Goal: Book appointment/travel/reservation

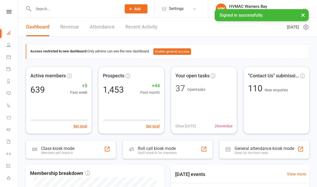
click at [4, 55] on li "Calendar" at bounding box center [9, 58] width 18 height 12
click at [12, 59] on link "Calendar" at bounding box center [12, 58] width 12 height 12
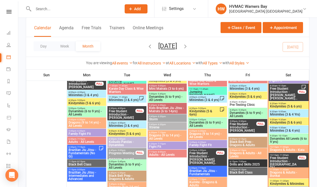
scroll to position [501, 0]
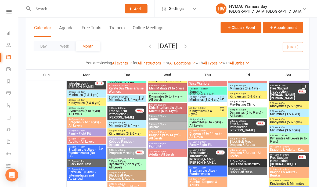
click at [291, 145] on div "10:15am - 11:00am Dragons & Adults - [GEOGRAPHIC_DATA]" at bounding box center [289, 149] width 40 height 8
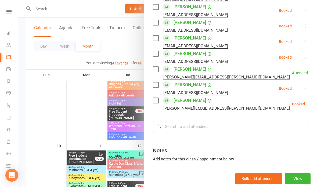
scroll to position [472, 0]
click at [230, 126] on input "search" at bounding box center [231, 126] width 156 height 11
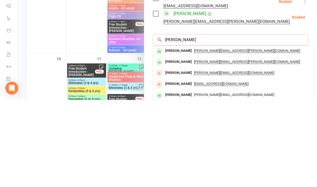
type input "[PERSON_NAME]"
click at [224, 134] on div "[PERSON_NAME][EMAIL_ADDRESS][PERSON_NAME][DOMAIN_NAME]" at bounding box center [233, 138] width 156 height 8
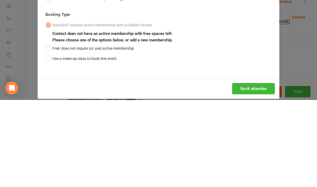
scroll to position [513, 0]
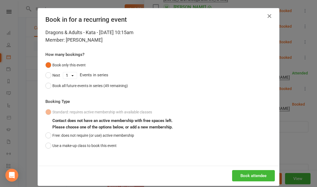
click at [52, 144] on button "Use a make-up class to book this event" at bounding box center [80, 146] width 71 height 10
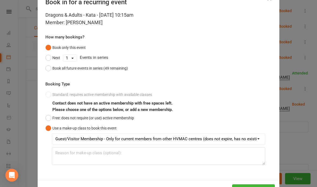
scroll to position [17, 0]
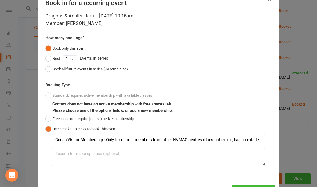
click at [47, 128] on button "Use a make-up class to book this event" at bounding box center [80, 129] width 71 height 10
click at [54, 90] on div "Standard: requires active membership with available classes Contact does not ha…" at bounding box center [158, 128] width 226 height 76
click at [54, 92] on div "Standard: requires active membership with available classes Contact does not ha…" at bounding box center [158, 128] width 226 height 76
click at [43, 98] on div "Dragons & Adults - Kata - [DATE] 10:15am Member: [PERSON_NAME] How many booking…" at bounding box center [158, 96] width 241 height 169
click at [47, 95] on div "Standard: requires active membership with available classes Contact does not ha…" at bounding box center [158, 128] width 226 height 76
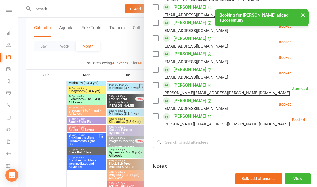
click at [110, 135] on div at bounding box center [167, 93] width 299 height 187
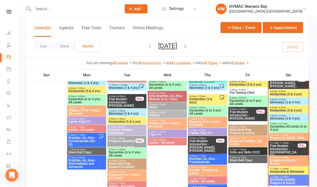
click at [293, 159] on span "Dragons & Adults - Bunkai" at bounding box center [289, 162] width 38 height 6
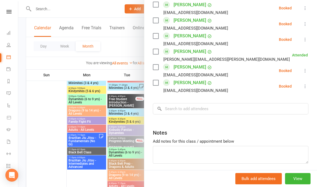
scroll to position [333, 0]
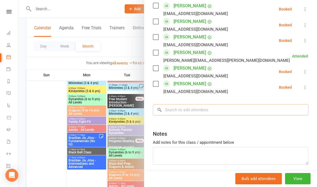
click at [218, 108] on input "search" at bounding box center [231, 109] width 156 height 11
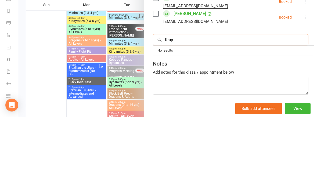
type input "Krupa"
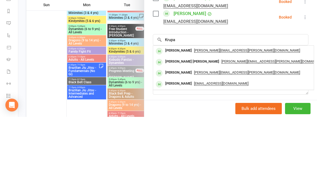
scroll to position [583, 0]
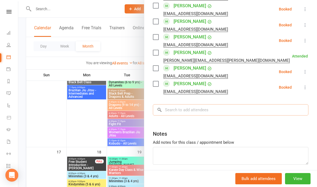
click at [231, 107] on input "search" at bounding box center [231, 109] width 156 height 11
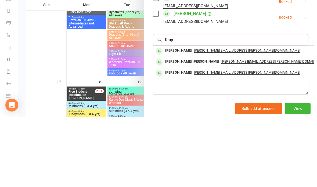
type input "Krup"
click at [202, 119] on span "[PERSON_NAME][EMAIL_ADDRESS][PERSON_NAME][DOMAIN_NAME]" at bounding box center [247, 121] width 106 height 4
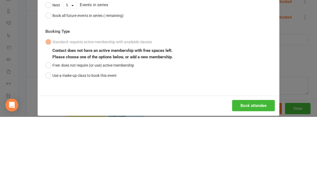
scroll to position [653, 0]
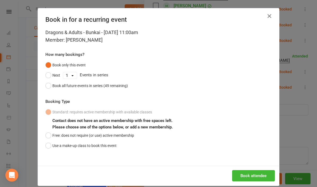
click at [257, 172] on button "Book attendee" at bounding box center [253, 175] width 43 height 11
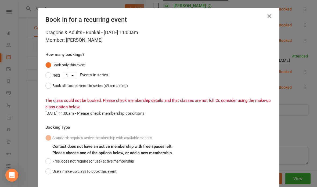
click at [51, 168] on button "Use a make-up class to book this event" at bounding box center [80, 171] width 71 height 10
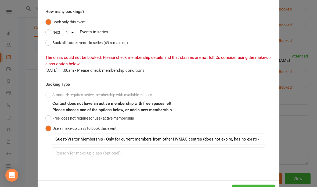
scroll to position [42, 0]
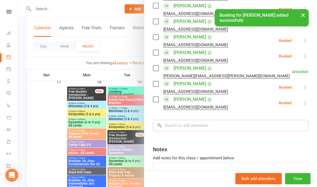
click at [223, 120] on input "search" at bounding box center [231, 125] width 156 height 11
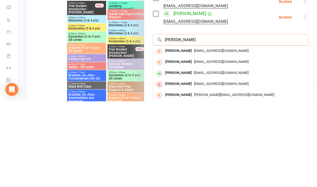
scroll to position [653, 0]
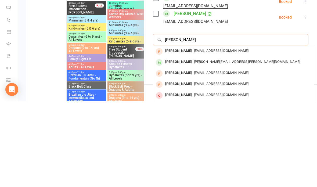
type input "[PERSON_NAME]"
click at [200, 145] on span "[PERSON_NAME][EMAIL_ADDRESS][PERSON_NAME][DOMAIN_NAME]" at bounding box center [247, 147] width 106 height 4
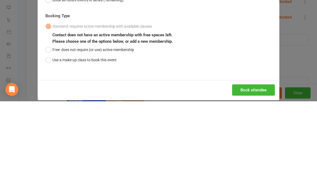
scroll to position [739, 0]
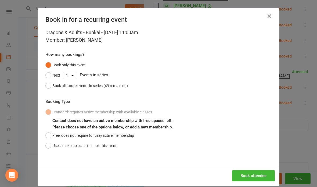
click at [255, 173] on button "Book attendee" at bounding box center [253, 175] width 43 height 11
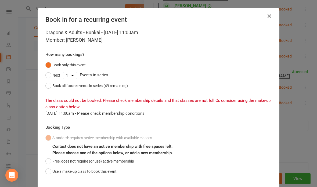
click at [92, 167] on button "Use a make-up class to book this event" at bounding box center [80, 171] width 71 height 10
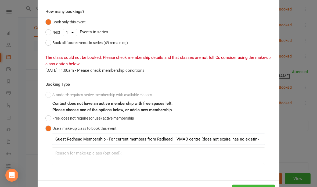
scroll to position [42, 0]
